Goal: Transaction & Acquisition: Obtain resource

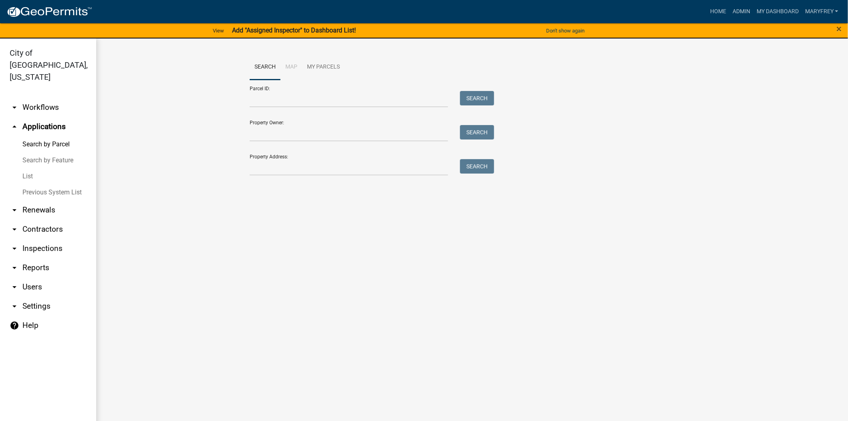
click at [439, 369] on main "Search Map My Parcels Parcel ID: Search Property Owner: Search Property Address…" at bounding box center [472, 234] width 752 height 392
click at [39, 98] on link "arrow_drop_down Workflows" at bounding box center [48, 107] width 96 height 19
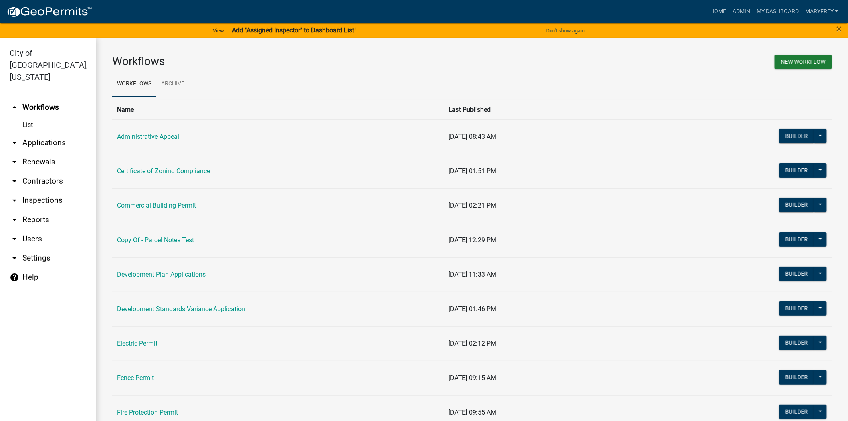
click at [41, 191] on link "arrow_drop_down Inspections" at bounding box center [48, 200] width 96 height 19
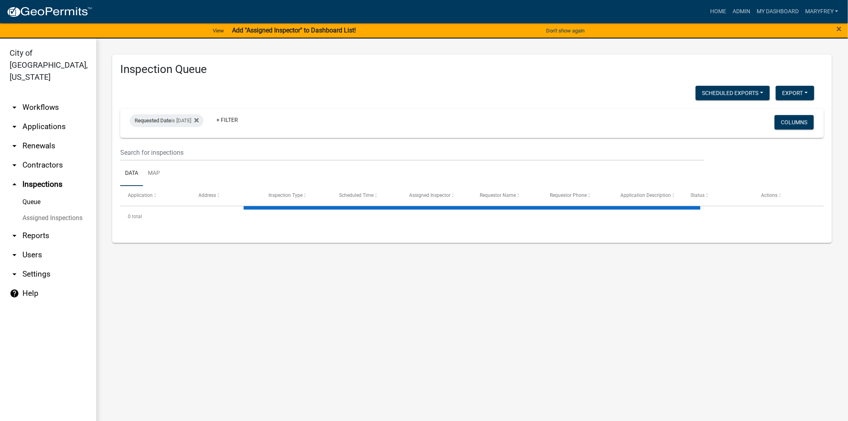
select select "3: 100"
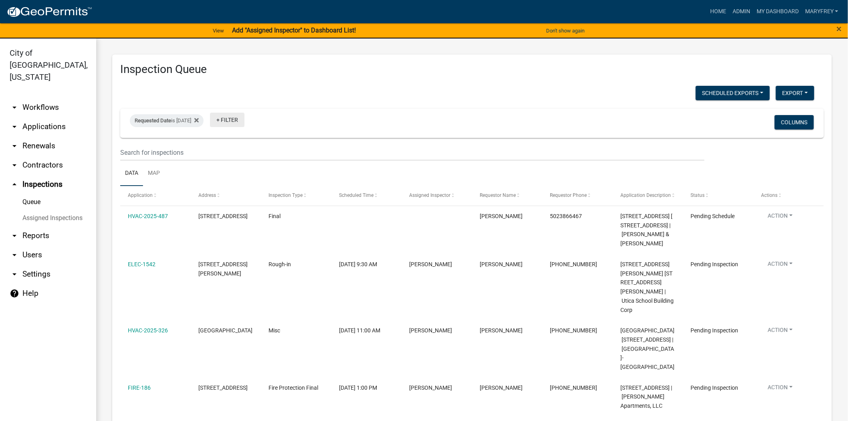
click at [230, 119] on link "+ Filter" at bounding box center [227, 120] width 34 height 14
click at [234, 308] on li "Inspector" at bounding box center [243, 310] width 73 height 18
click at [260, 157] on select "Select an option None [PERSON_NAME] [PERSON_NAME] [PERSON_NAME] [PERSON_NAME] […" at bounding box center [244, 159] width 80 height 16
select select "7b0b9f25-f402-4148-9522-9b9b34b3e885"
click at [222, 151] on select "Select an option None [PERSON_NAME] [PERSON_NAME] [PERSON_NAME] [PERSON_NAME] […" at bounding box center [244, 159] width 80 height 16
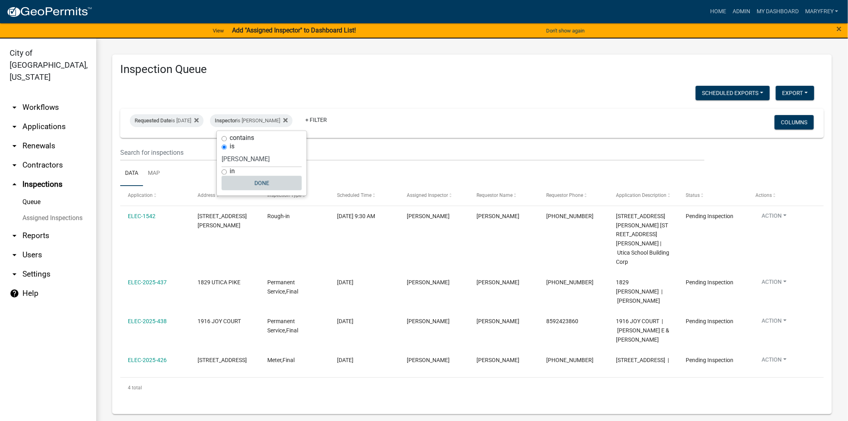
click at [263, 185] on button "Done" at bounding box center [262, 183] width 80 height 14
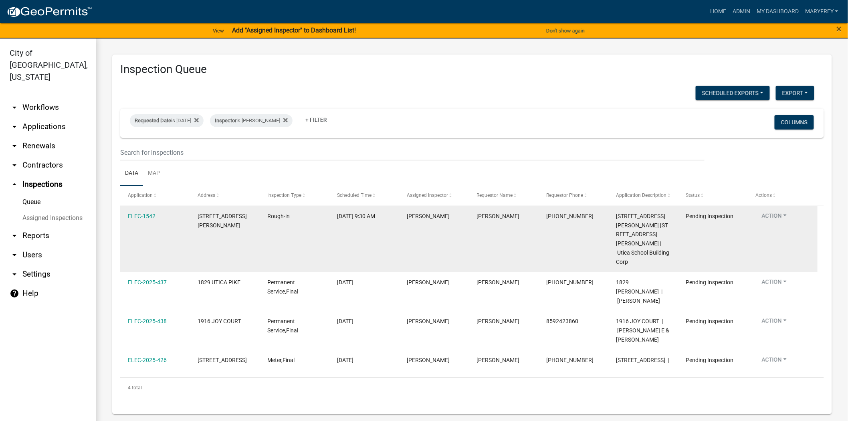
click at [787, 213] on button "Action" at bounding box center [774, 218] width 38 height 12
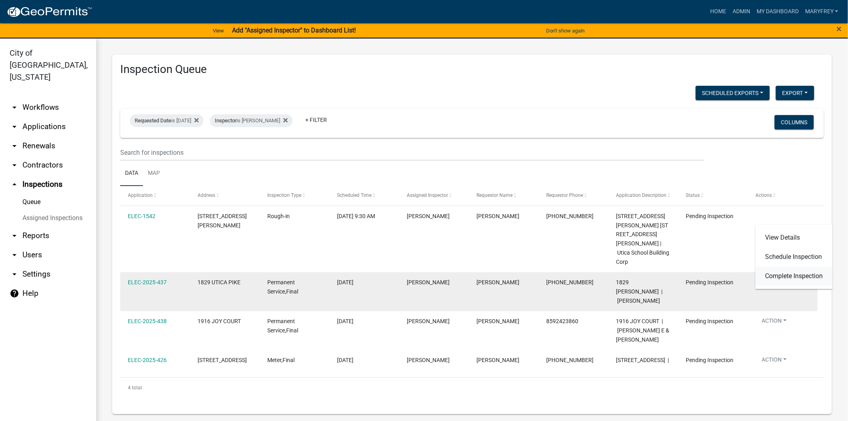
click at [786, 271] on link "Complete Inspection" at bounding box center [794, 275] width 77 height 19
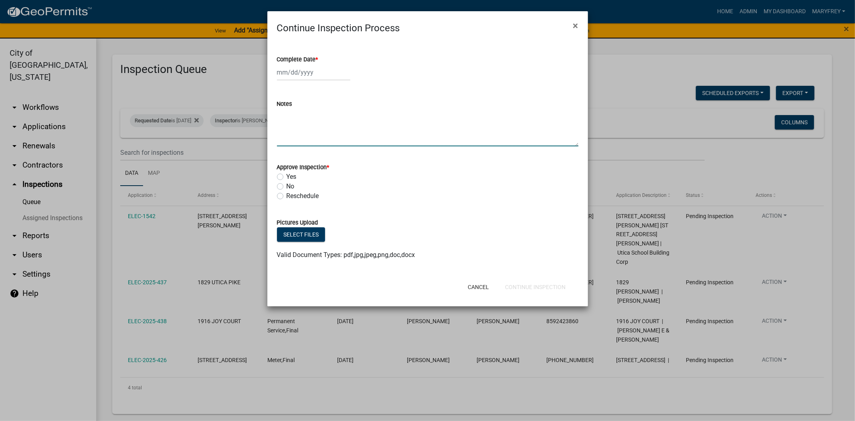
click at [289, 127] on textarea "Notes" at bounding box center [427, 128] width 301 height 38
type textarea "per [PERSON_NAME] pool bonding"
click at [317, 71] on div at bounding box center [313, 72] width 73 height 16
select select "8"
select select "2025"
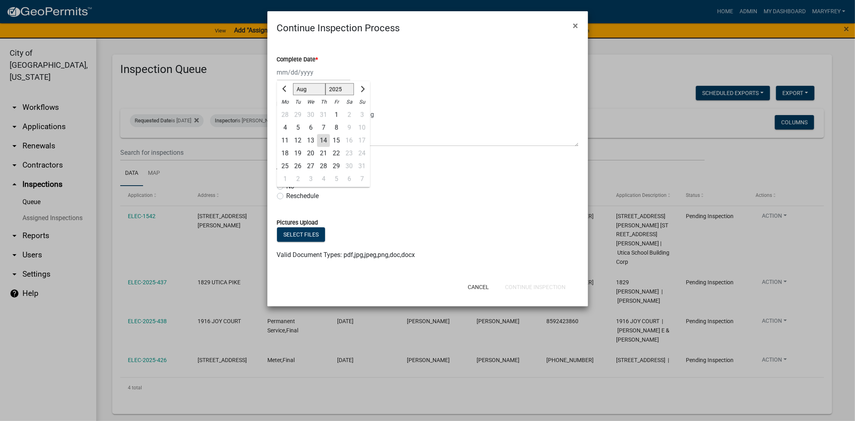
click at [321, 141] on div "14" at bounding box center [323, 140] width 13 height 13
type input "[DATE]"
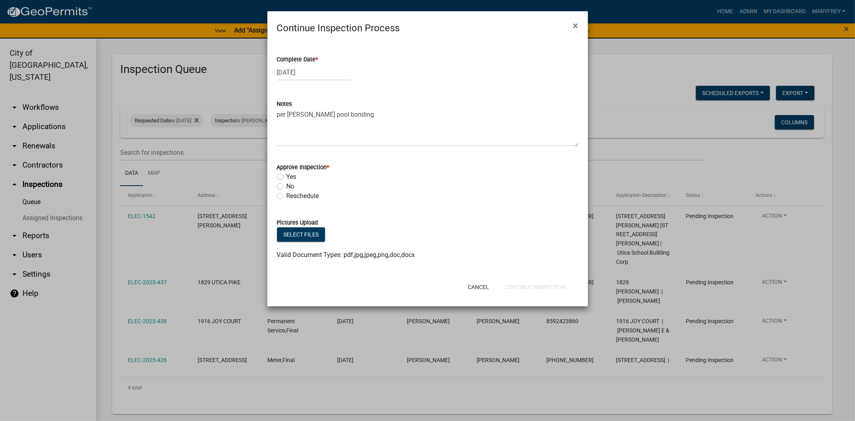
click at [287, 176] on label "Yes" at bounding box center [292, 177] width 10 height 10
click at [287, 176] on input "Yes" at bounding box center [289, 174] width 5 height 5
radio input "true"
click at [542, 284] on button "Continue Inspection" at bounding box center [535, 287] width 73 height 14
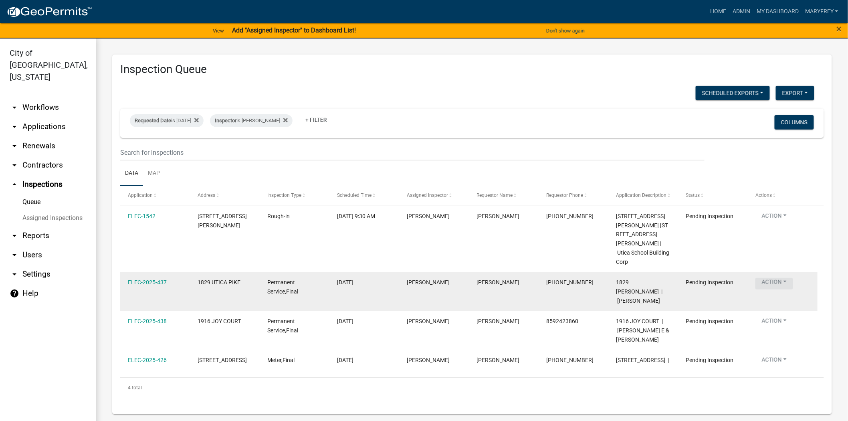
click at [782, 278] on button "Action" at bounding box center [774, 284] width 38 height 12
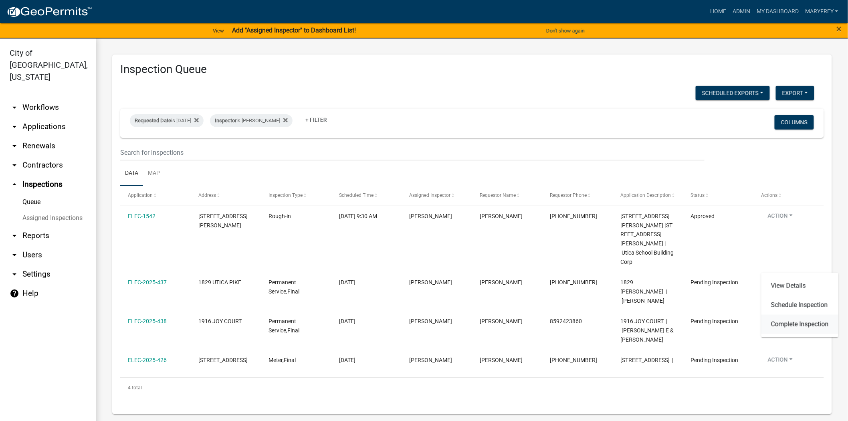
click at [784, 325] on link "Complete Inspection" at bounding box center [799, 324] width 77 height 19
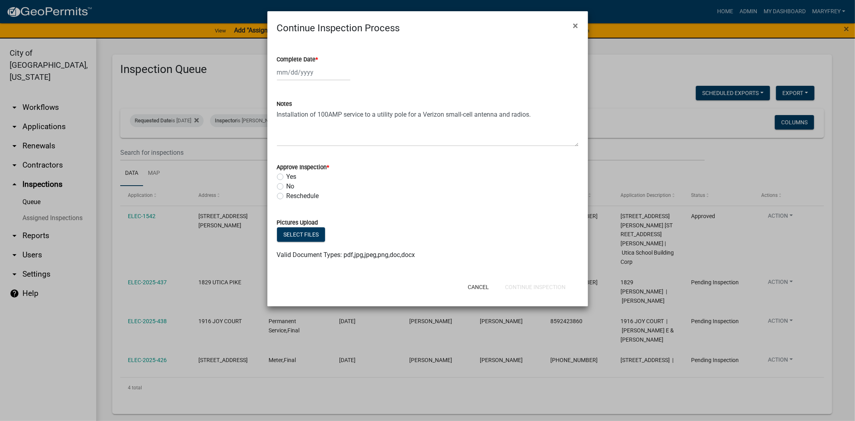
select select "8"
select select "2025"
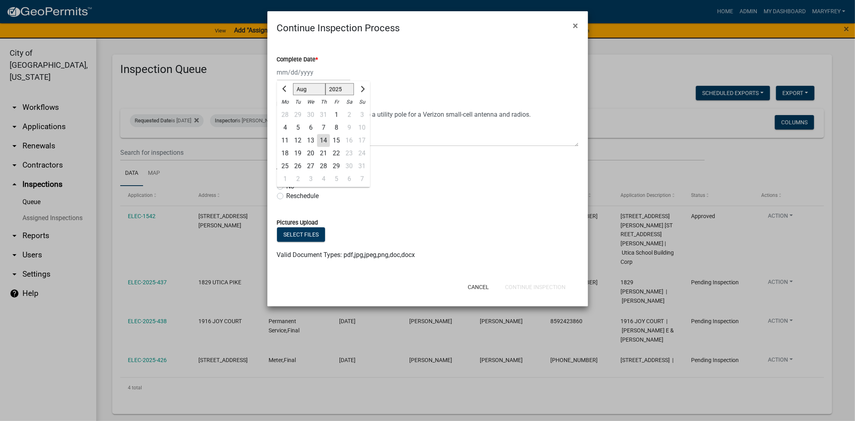
click at [327, 73] on div "[PERSON_NAME] Feb Mar Apr [PERSON_NAME][DATE] Oct Nov [DATE] 1526 1527 1528 152…" at bounding box center [313, 72] width 73 height 16
click at [327, 69] on input "Complete Date *" at bounding box center [313, 72] width 73 height 16
click at [343, 63] on div "Complete Date *" at bounding box center [427, 60] width 301 height 10
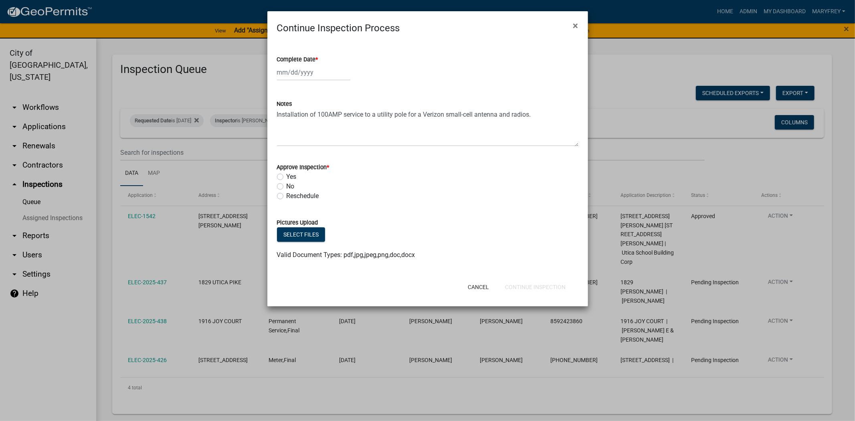
click at [359, 65] on div at bounding box center [427, 72] width 301 height 16
select select "8"
select select "2025"
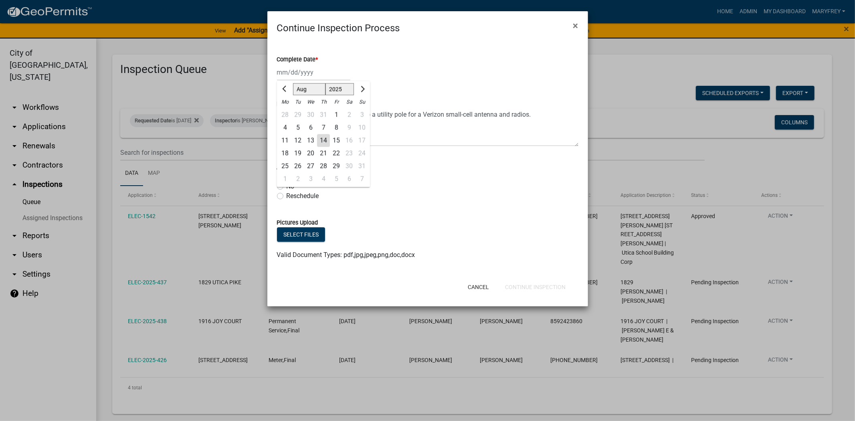
click at [337, 70] on div "[PERSON_NAME] Feb Mar Apr [PERSON_NAME][DATE] Oct Nov [DATE] 1526 1527 1528 152…" at bounding box center [313, 72] width 73 height 16
click at [321, 75] on input "Complete Date *" at bounding box center [313, 72] width 73 height 16
click at [282, 72] on input "08142025" at bounding box center [313, 72] width 73 height 16
click at [294, 73] on input "08/142025" at bounding box center [313, 72] width 73 height 16
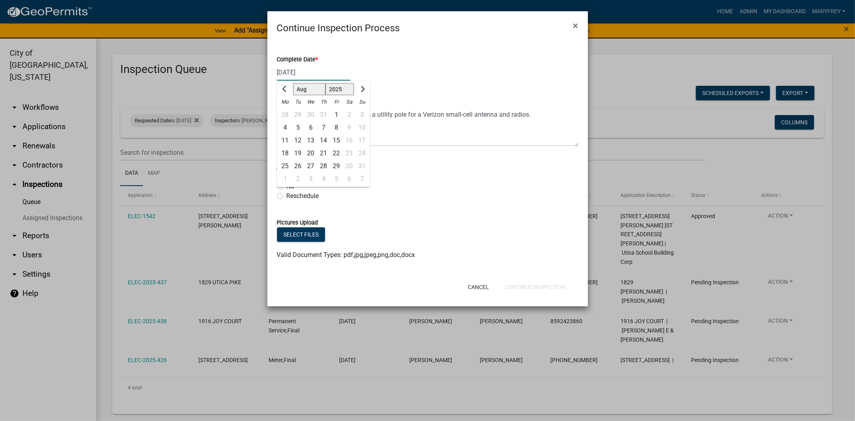
type input "[DATE]"
click at [352, 67] on div "[DATE] [PERSON_NAME] Apr May Jun [DATE] Aug Sep Oct Nov [DATE] 1526 1527 1528 1…" at bounding box center [427, 72] width 301 height 16
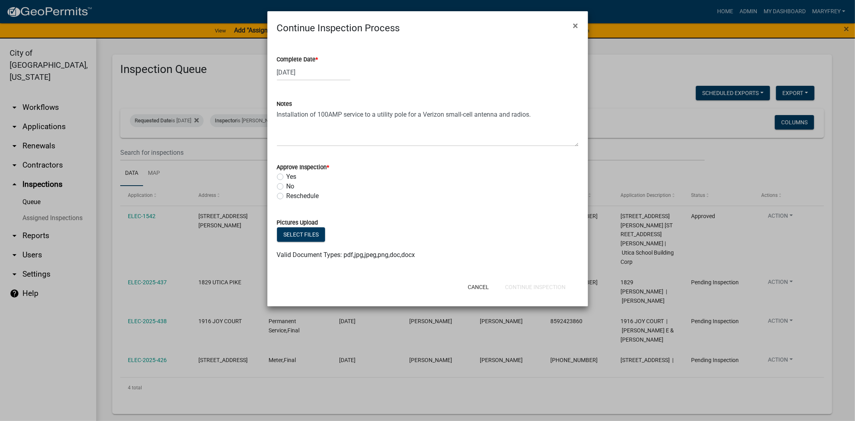
click at [283, 176] on div "Yes" at bounding box center [427, 177] width 301 height 10
click at [287, 178] on label "Yes" at bounding box center [292, 177] width 10 height 10
click at [287, 177] on input "Yes" at bounding box center [289, 174] width 5 height 5
radio input "true"
click at [542, 285] on button "Continue Inspection" at bounding box center [535, 287] width 73 height 14
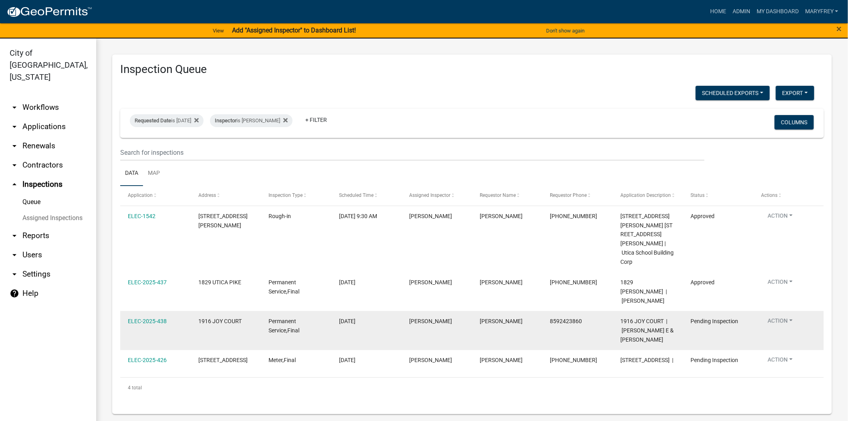
click at [794, 223] on button "Action" at bounding box center [780, 218] width 38 height 12
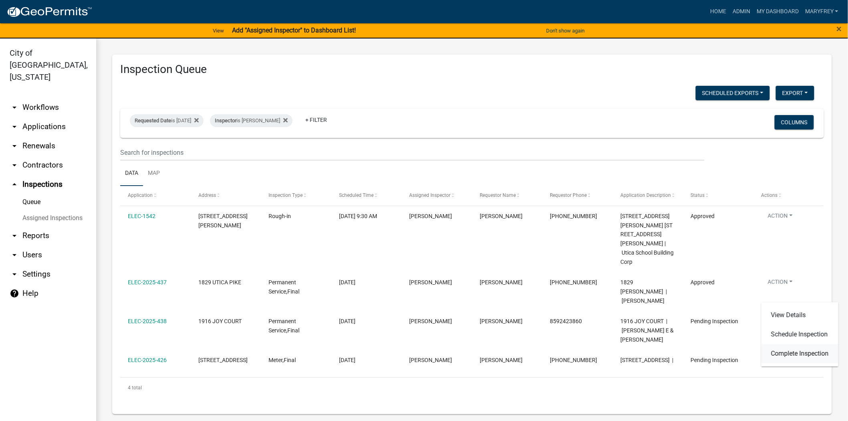
click at [793, 354] on link "Complete Inspection" at bounding box center [799, 353] width 77 height 19
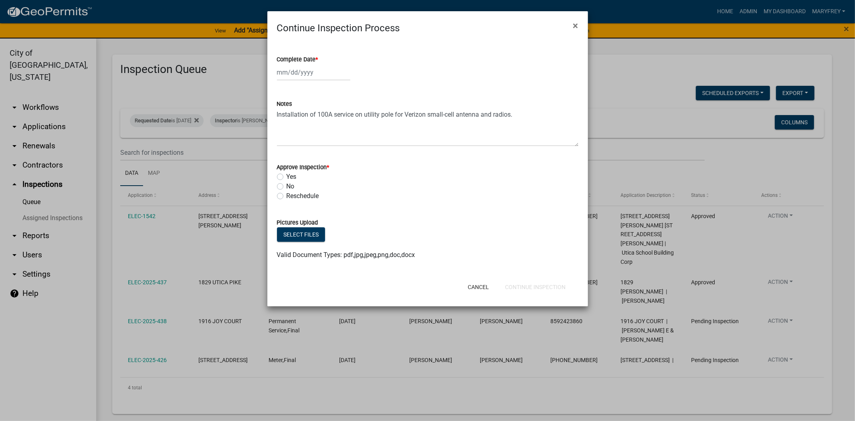
select select "8"
select select "2025"
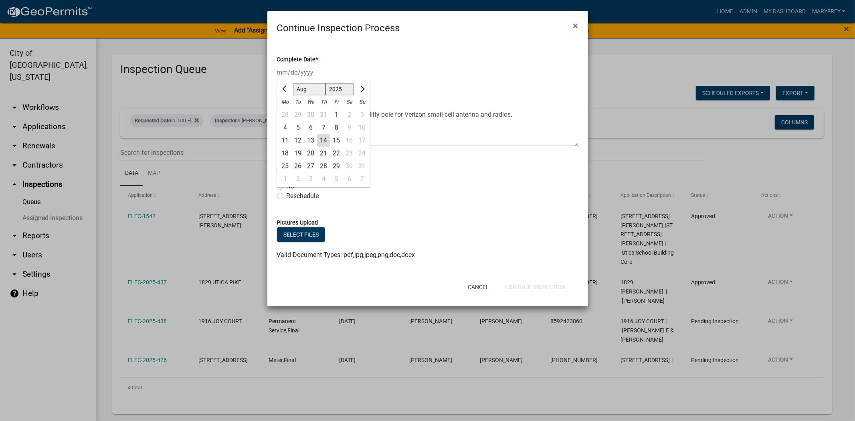
click at [319, 71] on div "[PERSON_NAME] Feb Mar Apr [PERSON_NAME][DATE] Oct Nov [DATE] 1526 1527 1528 152…" at bounding box center [313, 72] width 73 height 16
click at [320, 71] on input "Complete Date *" at bounding box center [313, 72] width 73 height 16
type input "[DATE]"
click at [472, 101] on div "Notes" at bounding box center [427, 104] width 301 height 10
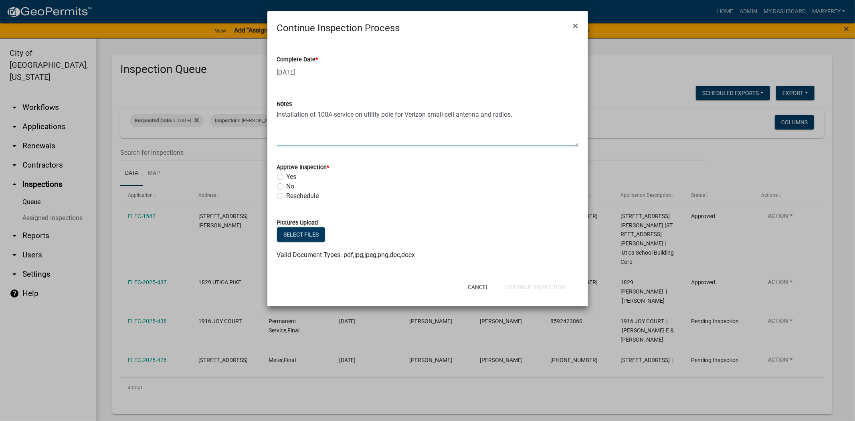
click at [293, 127] on textarea "Installation of 100A service on utility pole for Verizon small-cell antenna and…" at bounding box center [427, 128] width 301 height 38
click at [543, 114] on textarea "Installation of 100A service on utility pole for Verizon small-cell antenna and…" at bounding box center [427, 128] width 301 height 38
type textarea "Installation of 100A service on utility pole for Verizon small-cell antenna and…"
click at [287, 178] on label "Yes" at bounding box center [292, 177] width 10 height 10
click at [287, 177] on input "Yes" at bounding box center [289, 174] width 5 height 5
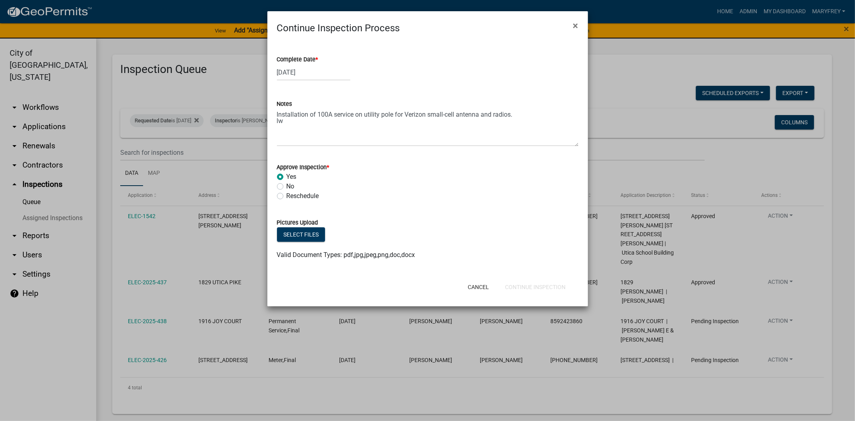
radio input "true"
click at [522, 287] on button "Continue Inspection" at bounding box center [535, 287] width 73 height 14
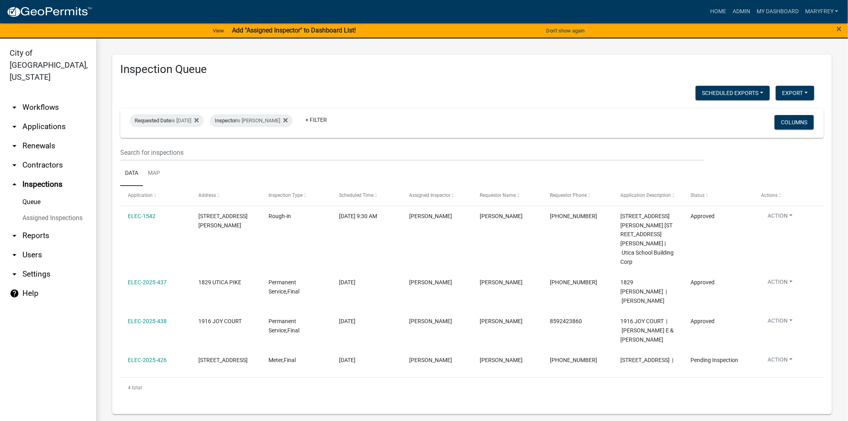
click at [37, 175] on link "arrow_drop_up Inspections" at bounding box center [48, 184] width 96 height 19
click at [34, 226] on link "arrow_drop_down Reports" at bounding box center [48, 235] width 96 height 19
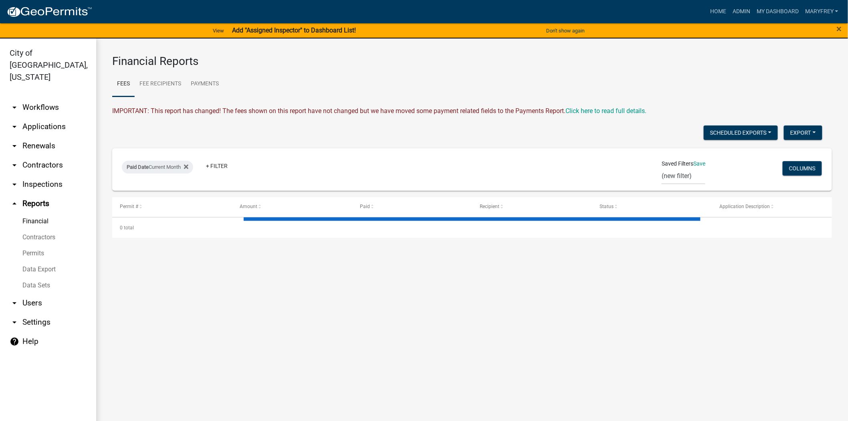
select select "3: 100"
click at [210, 90] on link "Payments" at bounding box center [205, 84] width 38 height 26
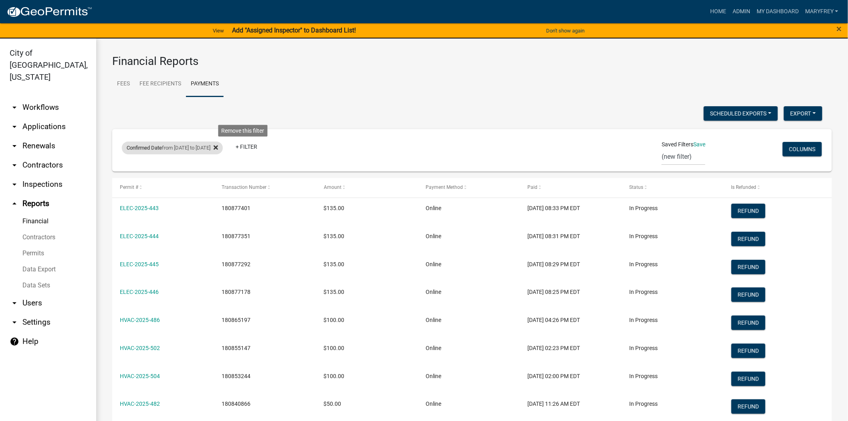
click at [218, 151] on fa-icon at bounding box center [214, 147] width 8 height 13
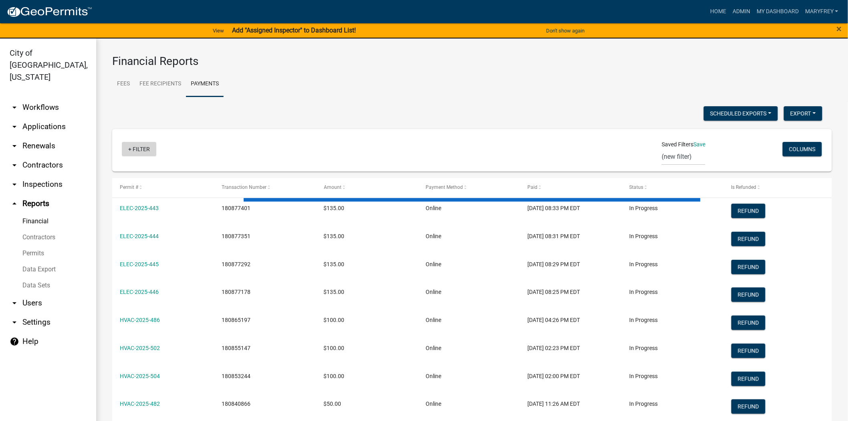
click at [129, 149] on link "+ Filter" at bounding box center [139, 149] width 34 height 14
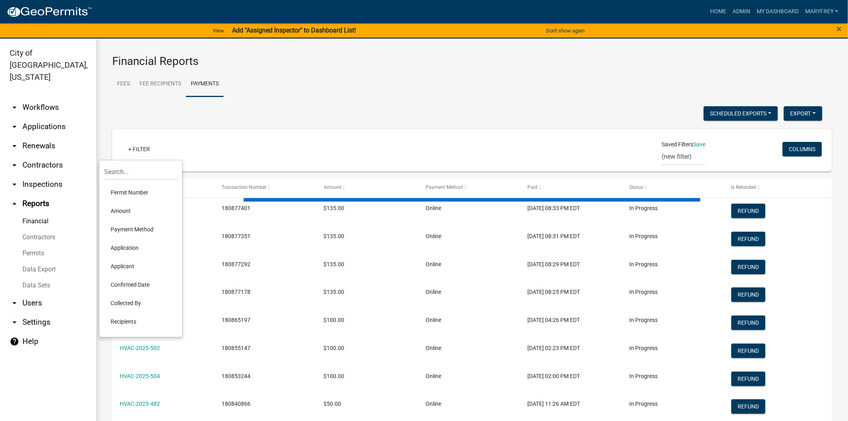
click at [139, 287] on li "Confirmed Date" at bounding box center [140, 284] width 73 height 18
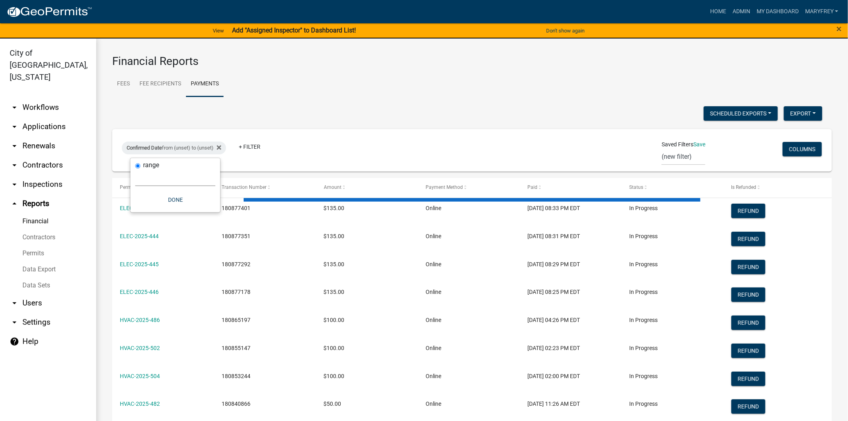
click at [183, 179] on select "[DATE] [DATE] Current Week Previous Week Current Month Last Month Current Calen…" at bounding box center [175, 178] width 80 height 16
select select "custom"
click at [135, 170] on select "[DATE] [DATE] Current Week Previous Week Current Month Last Month Current Calen…" at bounding box center [175, 178] width 80 height 16
click at [213, 214] on input "date" at bounding box center [175, 212] width 80 height 16
type input "[DATE]"
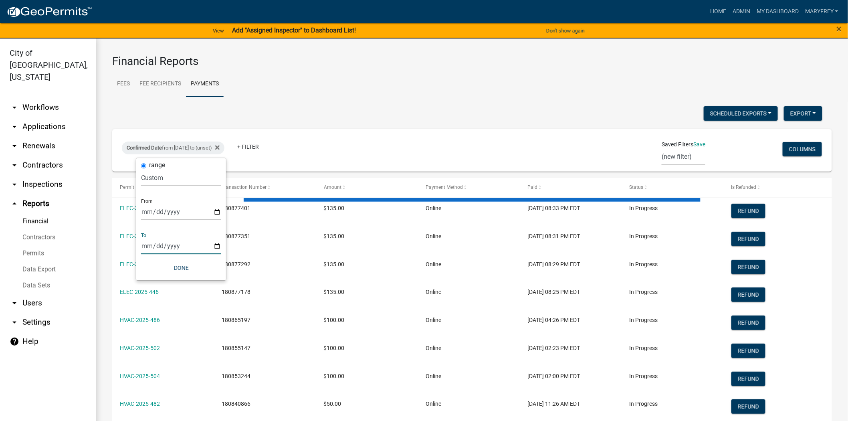
click at [217, 246] on input "date" at bounding box center [181, 246] width 80 height 16
type input "[DATE]"
click at [798, 113] on button "Export" at bounding box center [803, 113] width 38 height 14
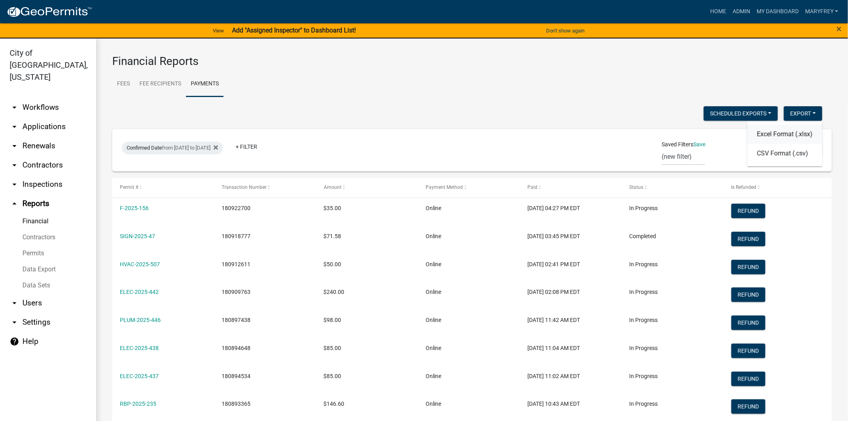
click at [781, 135] on button "Excel Format (.xlsx)" at bounding box center [784, 133] width 75 height 19
